Goal: Task Accomplishment & Management: Manage account settings

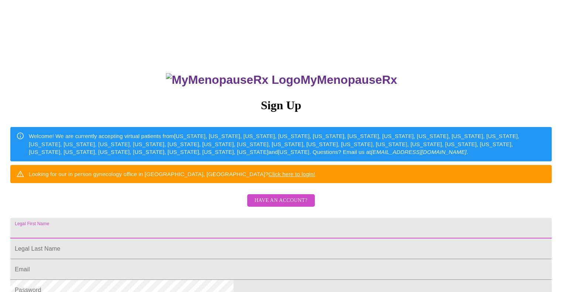
click at [261, 239] on input "Legal First Name" at bounding box center [280, 228] width 541 height 21
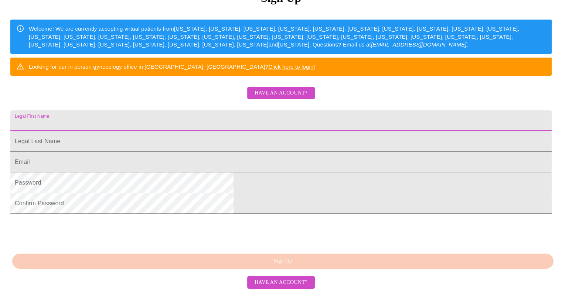
scroll to position [109, 0]
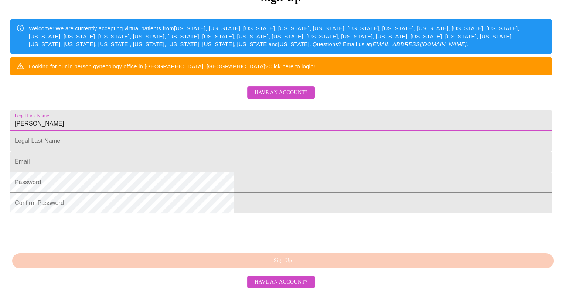
type input "[PERSON_NAME]"
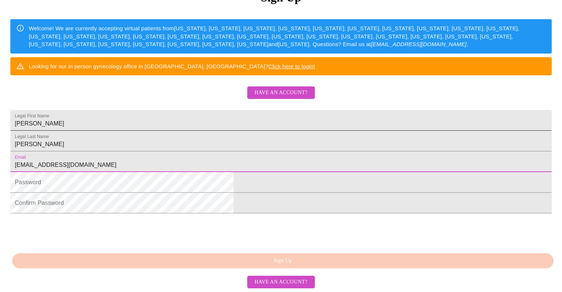
type input "[EMAIL_ADDRESS][DOMAIN_NAME]"
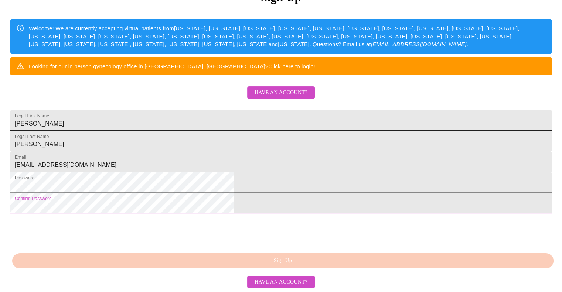
scroll to position [152, 0]
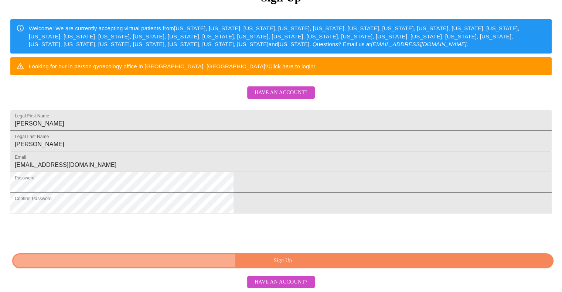
click at [197, 266] on span "Sign Up" at bounding box center [283, 260] width 524 height 9
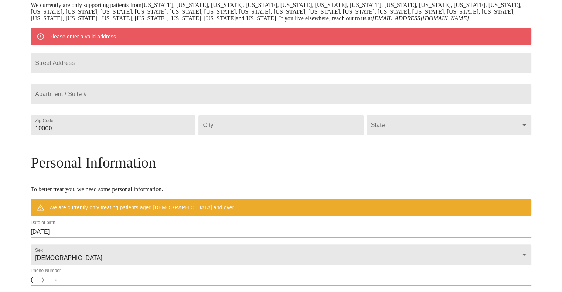
scroll to position [136, 0]
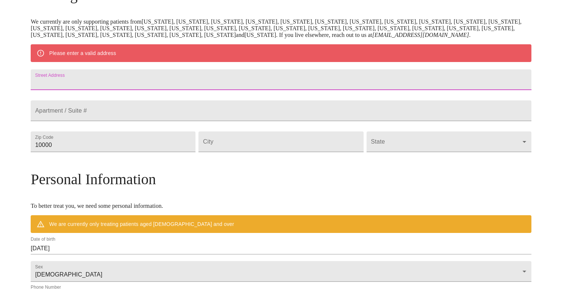
click at [157, 90] on input "Street Address" at bounding box center [281, 79] width 501 height 21
type input "[STREET_ADDRESS]"
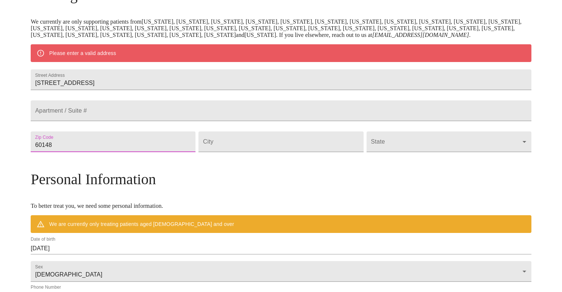
type input "60148"
type input "Lombard"
click at [467, 170] on body "MyMenopauseRx Welcome to MyMenopauseRx Since it's your first time here, you'll …" at bounding box center [281, 155] width 556 height 576
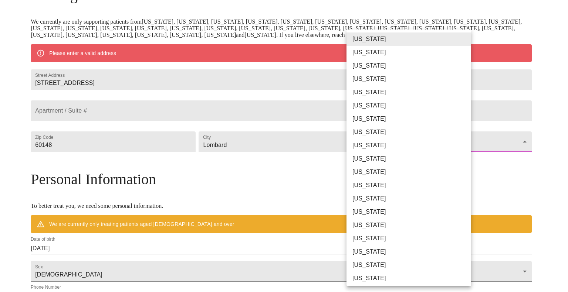
click at [367, 200] on li "[US_STATE]" at bounding box center [411, 198] width 130 height 13
type input "[US_STATE]"
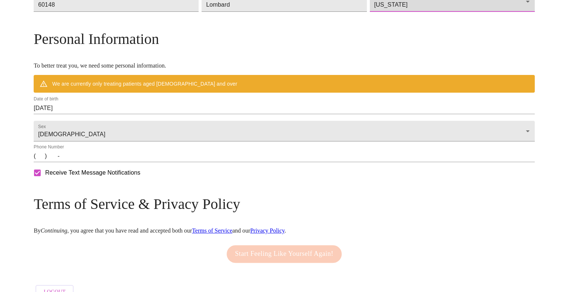
scroll to position [297, 0]
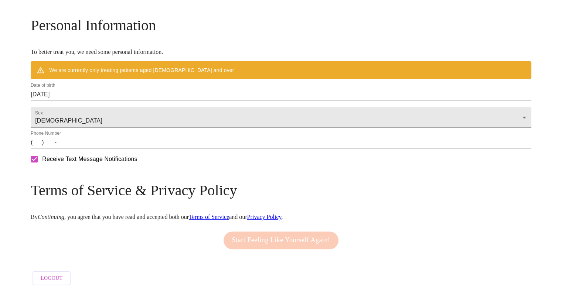
click at [42, 156] on input "Receive Text Message Notifications" at bounding box center [35, 160] width 16 height 16
checkbox input "false"
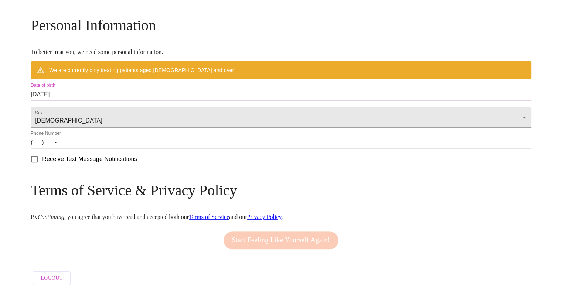
click at [116, 89] on input "[DATE]" at bounding box center [281, 95] width 501 height 12
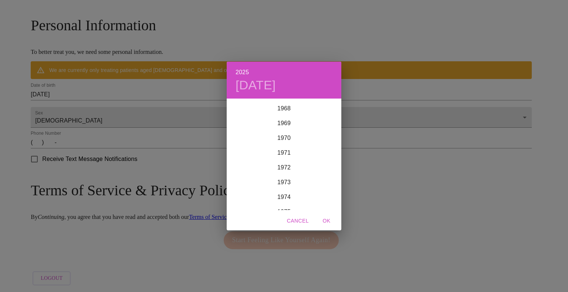
scroll to position [1018, 0]
click at [286, 122] on div "1969" at bounding box center [284, 123] width 115 height 15
click at [322, 115] on div "Mar" at bounding box center [322, 113] width 38 height 28
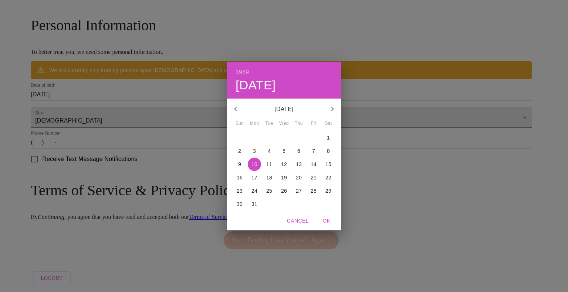
click at [268, 180] on p "18" at bounding box center [269, 177] width 6 height 7
click at [328, 222] on span "OK" at bounding box center [326, 221] width 18 height 9
type input "[DATE]"
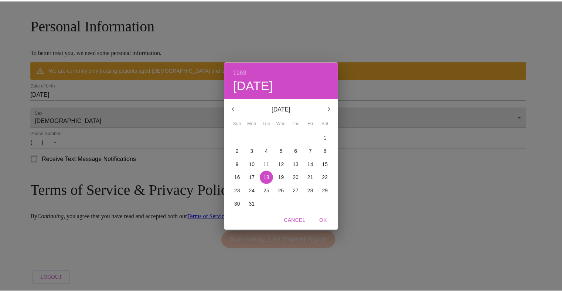
scroll to position [276, 0]
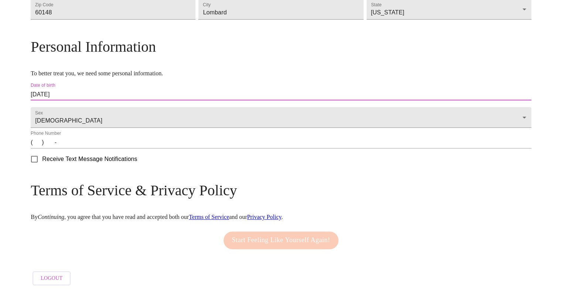
click at [101, 147] on input "(   )    -" at bounding box center [281, 143] width 501 height 12
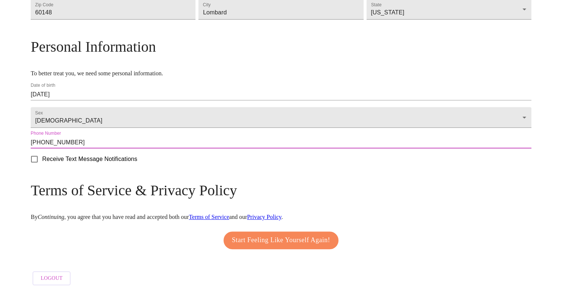
type input "[PHONE_NUMBER]"
click at [42, 165] on input "Receive Text Message Notifications" at bounding box center [35, 160] width 16 height 16
checkbox input "true"
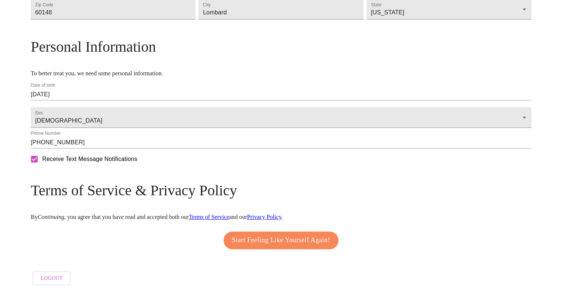
click at [290, 242] on span "Start Feeling Like Yourself Again!" at bounding box center [281, 241] width 98 height 12
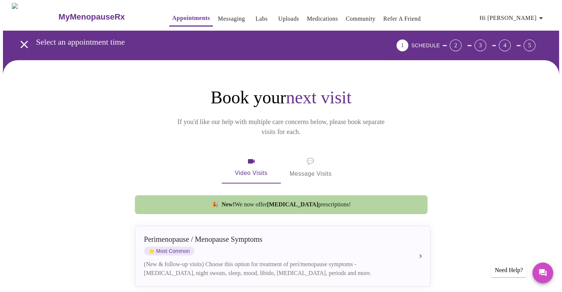
click at [543, 17] on icon "button" at bounding box center [541, 18] width 4 height 2
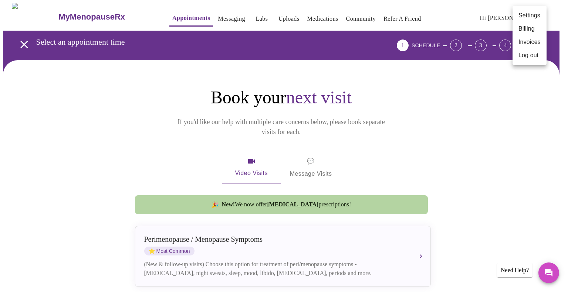
click at [530, 17] on li "Settings" at bounding box center [529, 15] width 34 height 13
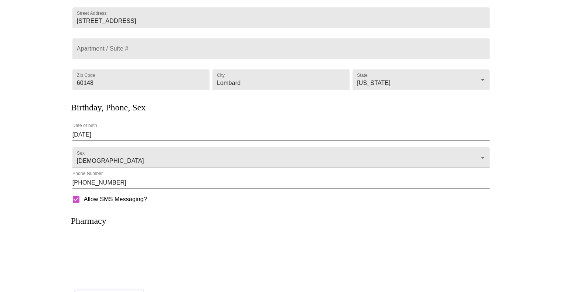
scroll to position [110, 0]
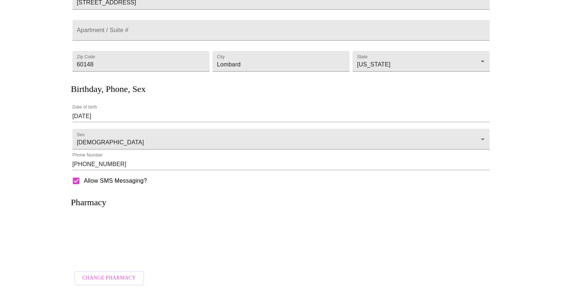
click at [124, 271] on button "Change Pharmacy" at bounding box center [109, 278] width 70 height 14
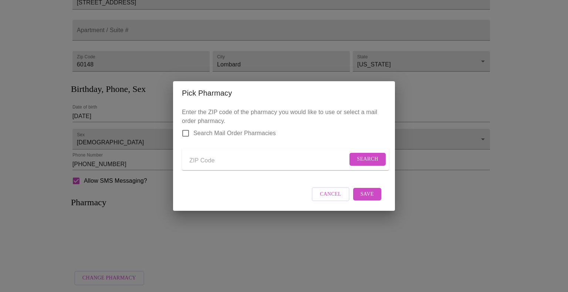
click at [191, 134] on input "Search Mail Order Pharmacies" at bounding box center [186, 134] width 16 height 16
checkbox input "true"
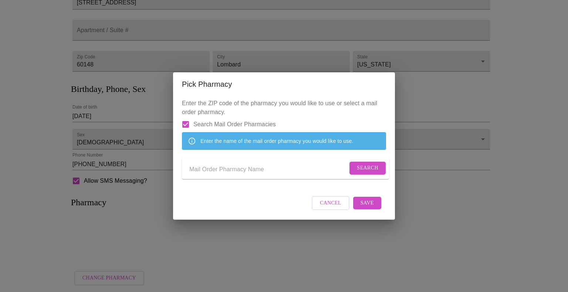
click at [256, 169] on input "Send a message to your care team" at bounding box center [268, 170] width 158 height 12
click at [368, 171] on span "Search" at bounding box center [367, 168] width 21 height 9
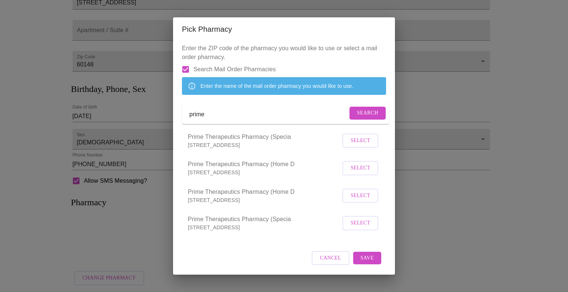
click at [293, 124] on form "prime Search" at bounding box center [285, 113] width 207 height 22
click at [279, 119] on input "prime" at bounding box center [268, 115] width 158 height 12
type input "prime"
click at [325, 263] on span "Cancel" at bounding box center [330, 258] width 21 height 9
